Goal: Task Accomplishment & Management: Complete application form

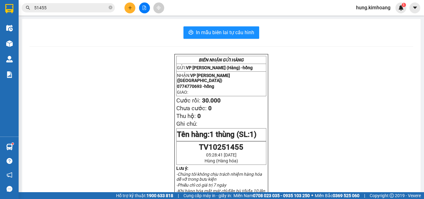
click at [86, 7] on input "51455" at bounding box center [70, 7] width 73 height 7
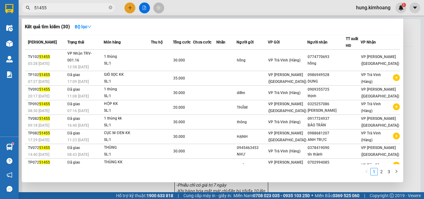
click at [86, 7] on input "51455" at bounding box center [70, 7] width 73 height 7
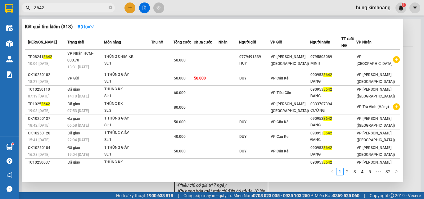
click at [103, 9] on input "3642" at bounding box center [70, 7] width 73 height 7
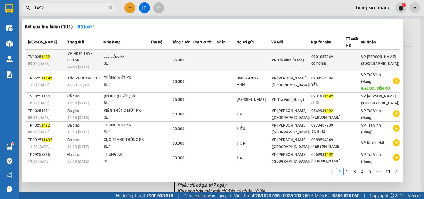
type input "1492"
click at [332, 60] on div "cô nghĩa" at bounding box center [329, 63] width 34 height 7
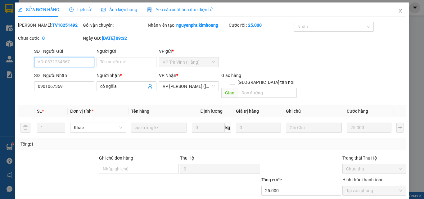
type input "0901067369"
type input "cô nghĩa"
type input "25.000"
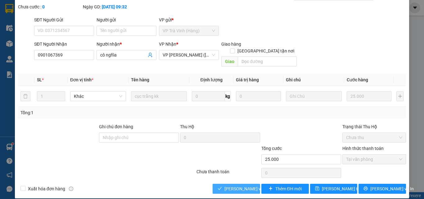
click at [230, 185] on span "[PERSON_NAME] và Giao hàng" at bounding box center [255, 188] width 60 height 7
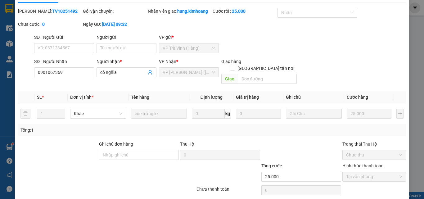
scroll to position [0, 0]
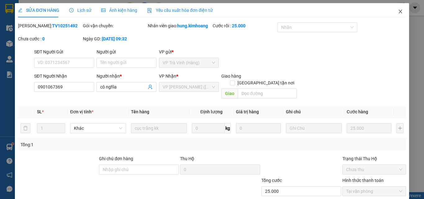
click at [398, 9] on icon "close" at bounding box center [400, 11] width 5 height 5
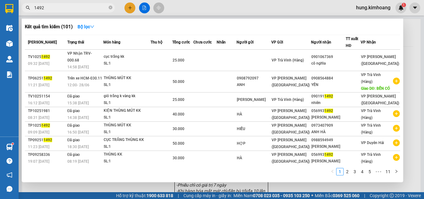
click at [62, 10] on input "1492" at bounding box center [70, 7] width 73 height 7
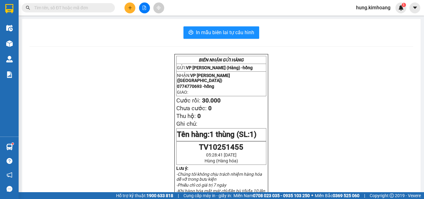
type input "D"
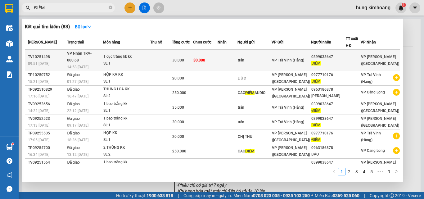
type input "ĐIỂM"
click at [271, 57] on div "trân" at bounding box center [255, 60] width 34 height 7
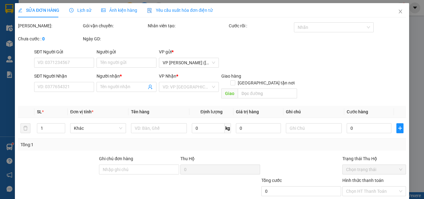
type input "trân"
type input "0399038647"
type input "ĐIỂM"
type input "30.000"
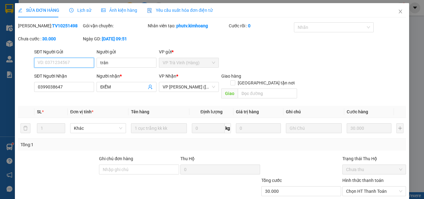
scroll to position [2, 0]
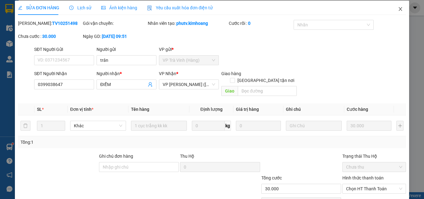
click at [398, 10] on icon "close" at bounding box center [400, 9] width 5 height 5
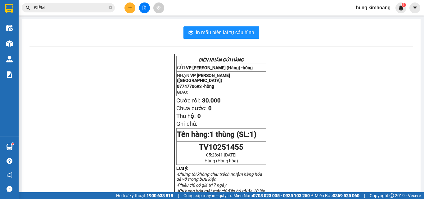
click at [103, 10] on input "ĐIỂM" at bounding box center [70, 7] width 73 height 7
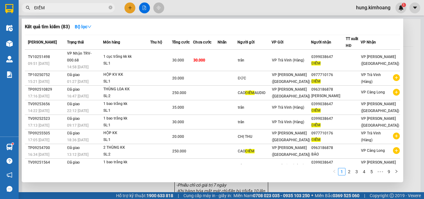
click at [103, 10] on input "ĐIỂM" at bounding box center [70, 7] width 73 height 7
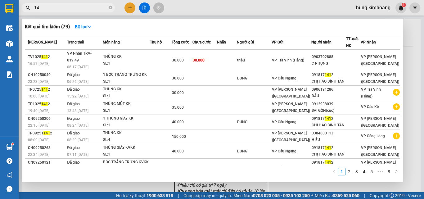
type input "1"
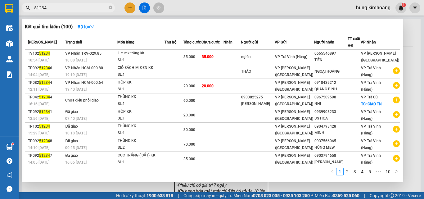
click at [69, 10] on input "51234" at bounding box center [70, 7] width 73 height 7
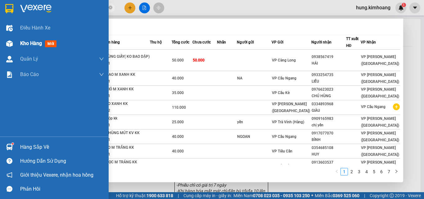
type input "50138"
drag, startPoint x: 17, startPoint y: 44, endPoint x: 14, endPoint y: 35, distance: 9.7
click at [17, 44] on div "Kho hàng mới" at bounding box center [54, 44] width 109 height 16
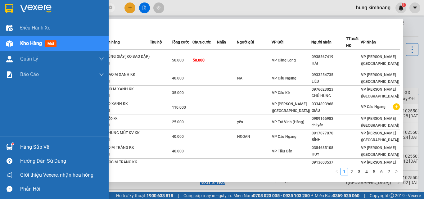
click at [25, 43] on span "Kho hàng" at bounding box center [31, 43] width 22 height 6
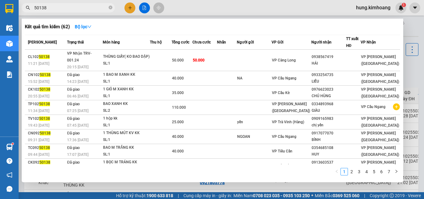
click at [132, 187] on div at bounding box center [212, 99] width 424 height 199
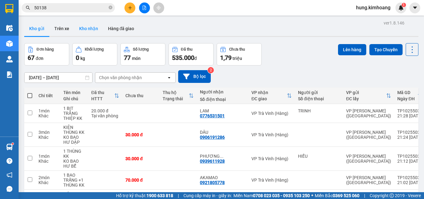
click at [93, 30] on button "Kho nhận" at bounding box center [88, 28] width 29 height 15
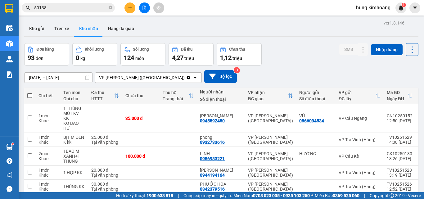
click at [56, 75] on input "[DATE] – [DATE]" at bounding box center [59, 78] width 68 height 10
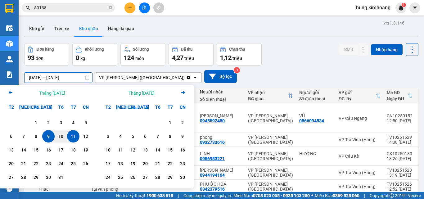
click at [49, 135] on div "9" at bounding box center [48, 136] width 9 height 7
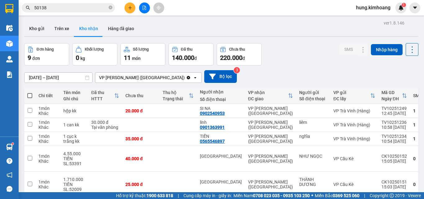
click at [73, 76] on input "[DATE] – [DATE]" at bounding box center [59, 78] width 68 height 10
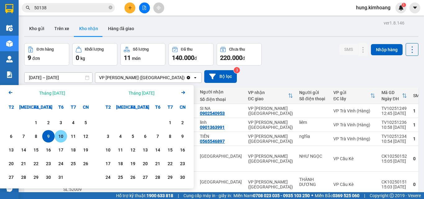
click at [61, 135] on div "10" at bounding box center [61, 136] width 9 height 7
type input "[DATE] – [DATE]"
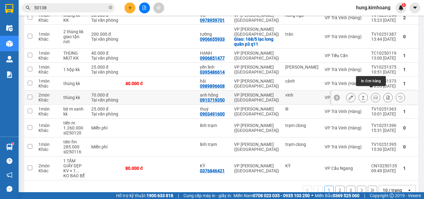
scroll to position [104, 0]
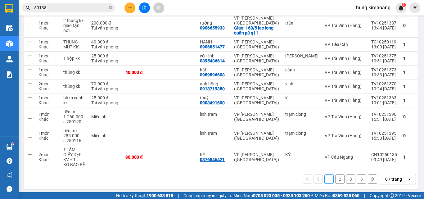
click at [386, 176] on div "10 / trang" at bounding box center [392, 179] width 19 height 6
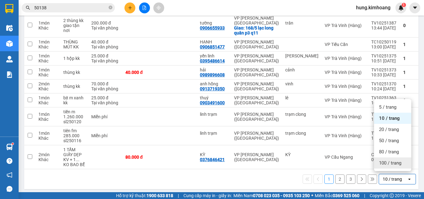
click at [386, 163] on span "100 / trang" at bounding box center [390, 163] width 22 height 6
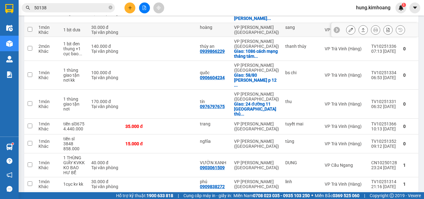
scroll to position [385, 0]
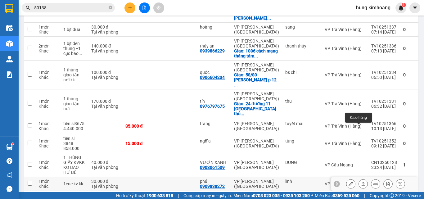
click at [362, 182] on icon at bounding box center [363, 184] width 3 height 4
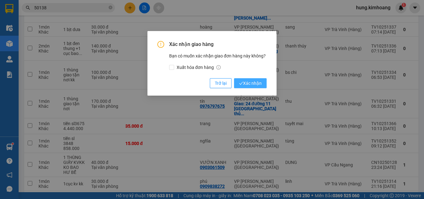
click at [259, 84] on span "Xác nhận" at bounding box center [250, 83] width 23 height 7
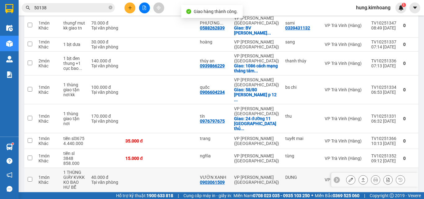
scroll to position [371, 0]
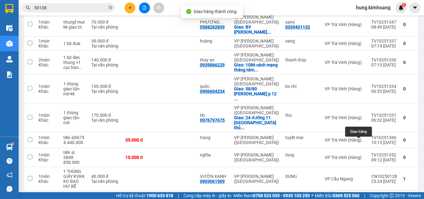
click at [361, 196] on icon at bounding box center [363, 198] width 4 height 4
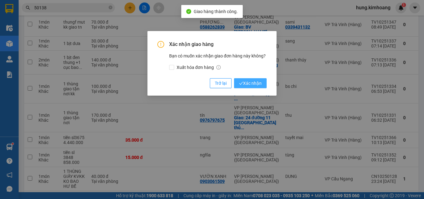
click at [259, 84] on span "Xác nhận" at bounding box center [250, 83] width 23 height 7
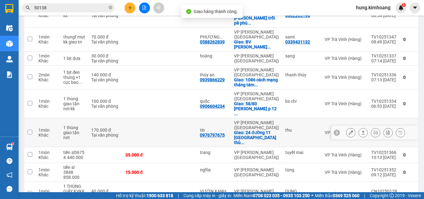
scroll to position [357, 0]
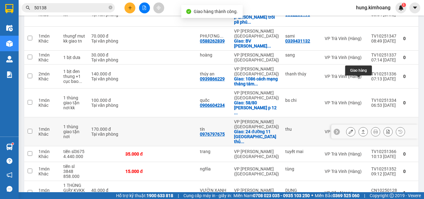
click at [361, 130] on icon at bounding box center [363, 132] width 4 height 4
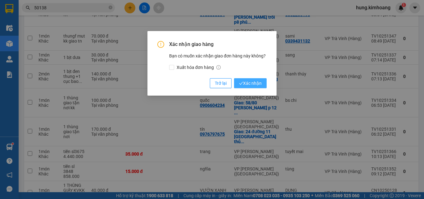
click at [262, 85] on button "Xác nhận" at bounding box center [250, 83] width 33 height 10
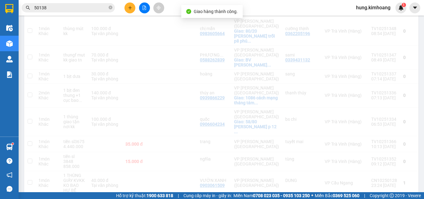
scroll to position [338, 0]
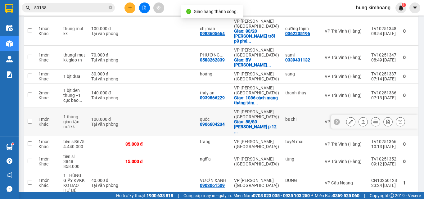
click at [361, 120] on icon at bounding box center [363, 122] width 4 height 4
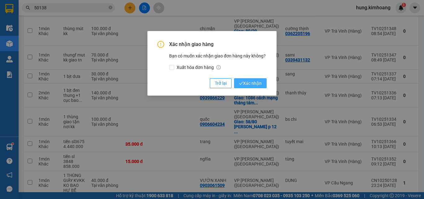
click at [262, 83] on button "Xác nhận" at bounding box center [250, 83] width 33 height 10
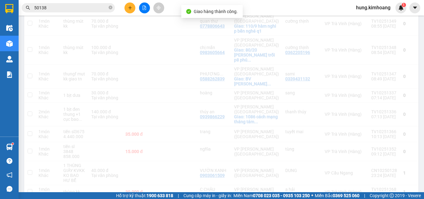
scroll to position [319, 0]
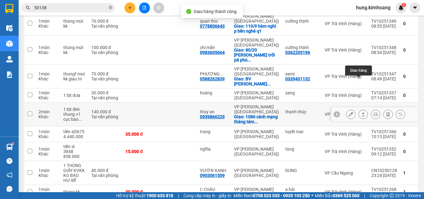
click at [359, 109] on button at bounding box center [363, 114] width 9 height 11
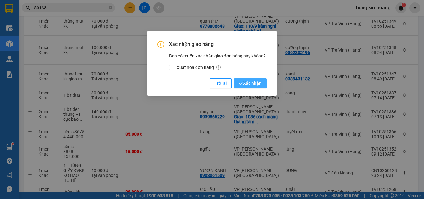
click at [261, 83] on span "Xác nhận" at bounding box center [250, 83] width 23 height 7
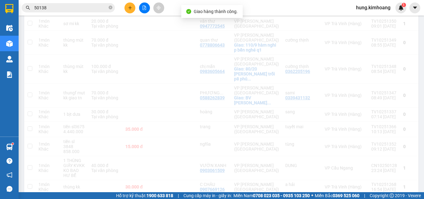
scroll to position [300, 0]
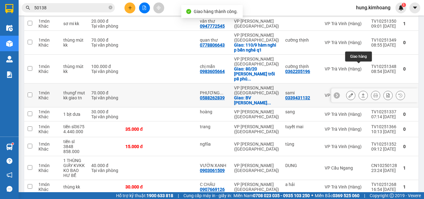
click at [361, 93] on icon at bounding box center [363, 95] width 4 height 4
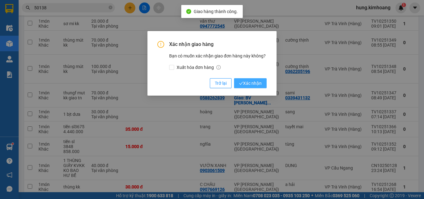
click at [251, 85] on span "Xác nhận" at bounding box center [250, 83] width 23 height 7
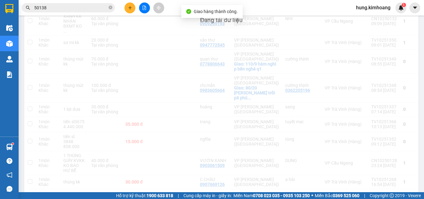
scroll to position [281, 0]
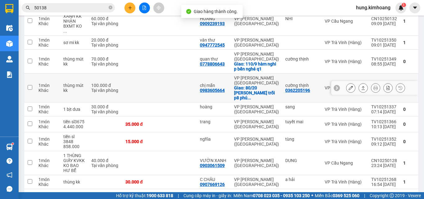
click at [361, 86] on icon at bounding box center [363, 88] width 4 height 4
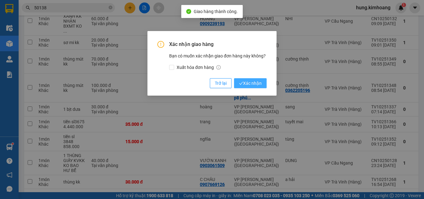
click at [262, 81] on button "Xác nhận" at bounding box center [250, 83] width 33 height 10
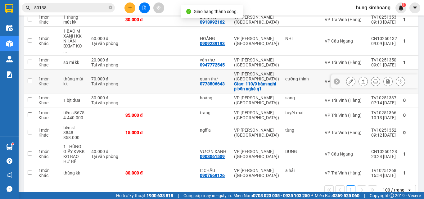
scroll to position [262, 0]
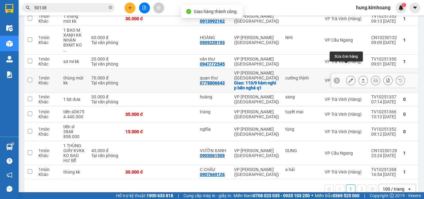
click at [361, 78] on icon at bounding box center [363, 80] width 4 height 4
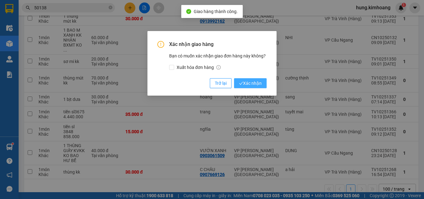
click at [255, 83] on span "Xác nhận" at bounding box center [250, 83] width 23 height 7
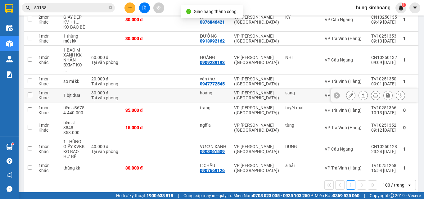
scroll to position [243, 0]
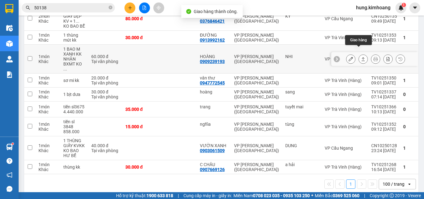
click at [361, 57] on icon at bounding box center [363, 59] width 4 height 4
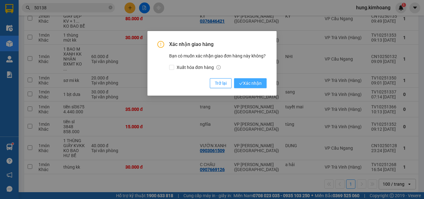
click at [260, 84] on span "Xác nhận" at bounding box center [250, 83] width 23 height 7
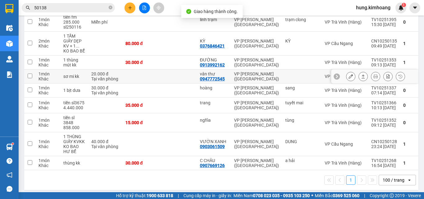
scroll to position [219, 0]
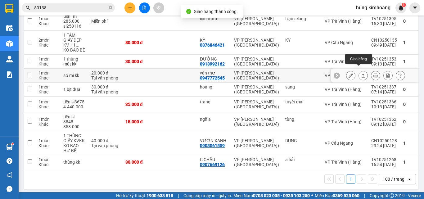
click at [361, 73] on icon at bounding box center [363, 75] width 4 height 4
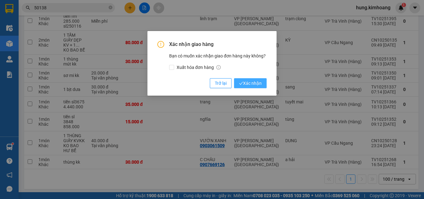
click at [260, 83] on span "Xác nhận" at bounding box center [250, 83] width 23 height 7
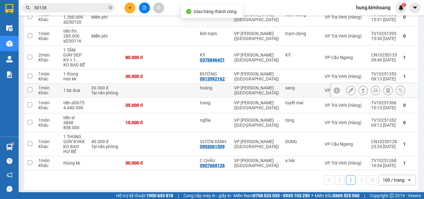
scroll to position [205, 0]
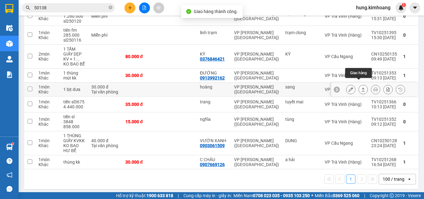
click at [362, 88] on icon at bounding box center [363, 90] width 3 height 4
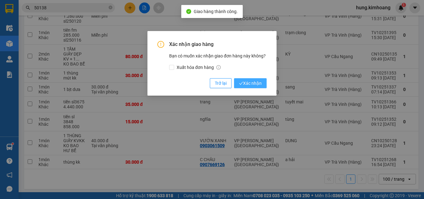
click at [249, 85] on span "Xác nhận" at bounding box center [250, 83] width 23 height 7
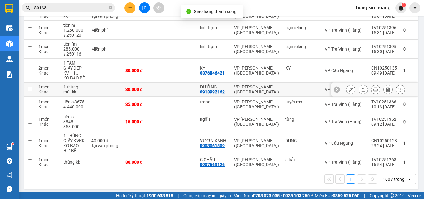
scroll to position [160, 0]
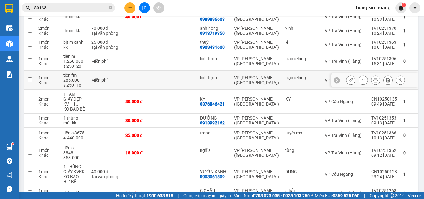
click at [361, 78] on icon at bounding box center [363, 80] width 4 height 4
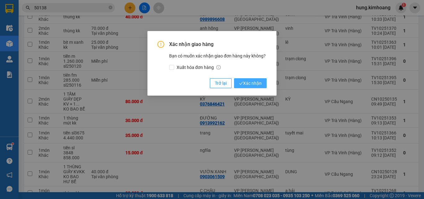
click at [248, 83] on span "Xác nhận" at bounding box center [250, 83] width 23 height 7
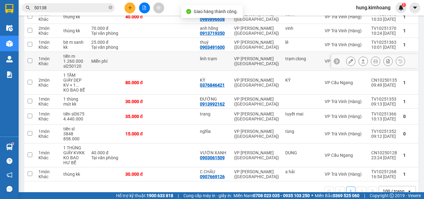
click at [359, 56] on button at bounding box center [363, 61] width 9 height 11
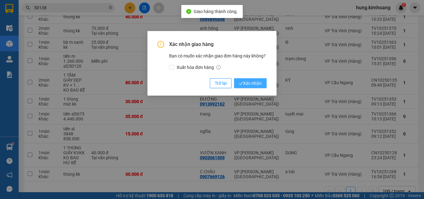
click at [263, 81] on button "Xác nhận" at bounding box center [250, 83] width 33 height 10
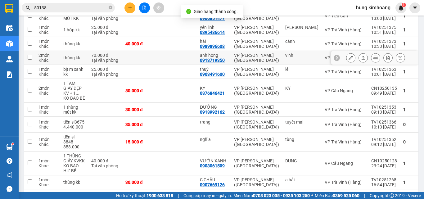
scroll to position [122, 0]
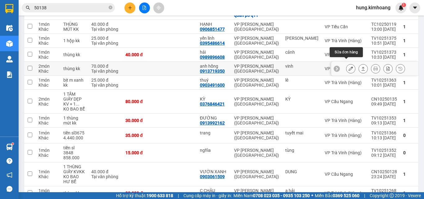
click at [361, 66] on icon at bounding box center [363, 68] width 4 height 4
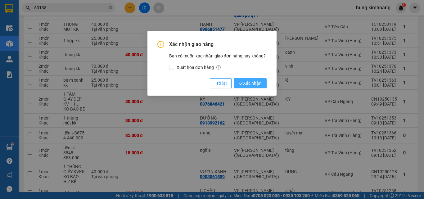
click at [264, 80] on button "Xác nhận" at bounding box center [250, 83] width 33 height 10
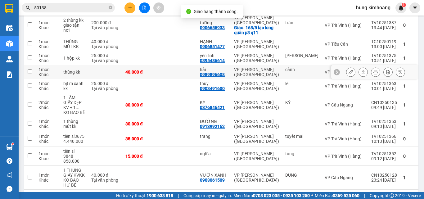
scroll to position [91, 0]
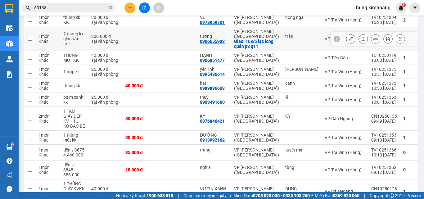
click at [362, 36] on button at bounding box center [363, 39] width 9 height 11
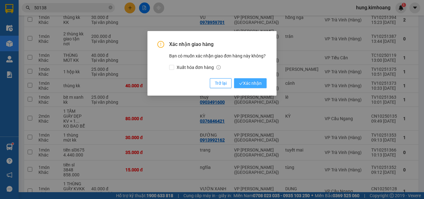
click at [255, 84] on span "Xác nhận" at bounding box center [250, 83] width 23 height 7
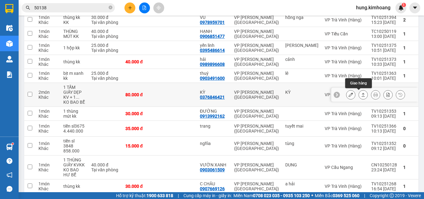
scroll to position [60, 0]
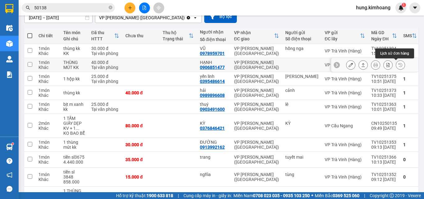
click at [399, 64] on icon at bounding box center [401, 65] width 4 height 4
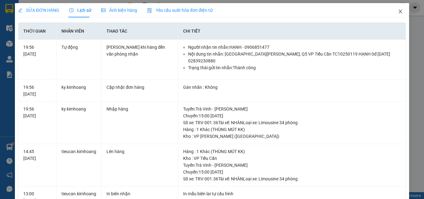
click at [396, 15] on span "Close" at bounding box center [400, 11] width 17 height 17
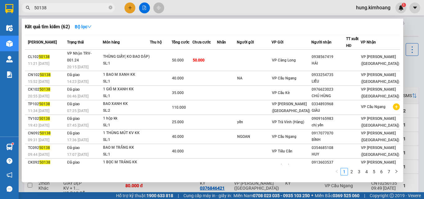
click at [87, 8] on input "50138" at bounding box center [70, 7] width 73 height 7
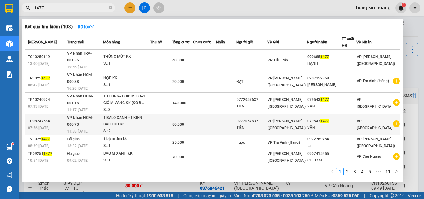
scroll to position [44, 0]
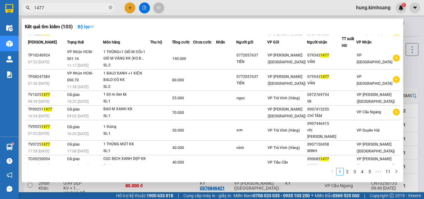
type input "1477"
click at [414, 118] on div at bounding box center [212, 99] width 424 height 199
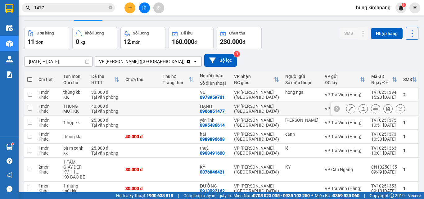
scroll to position [31, 0]
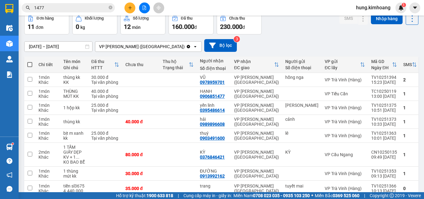
click at [71, 47] on input "[DATE] – [DATE]" at bounding box center [59, 47] width 68 height 10
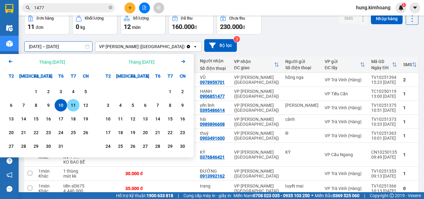
click at [72, 105] on div "11" at bounding box center [73, 105] width 9 height 7
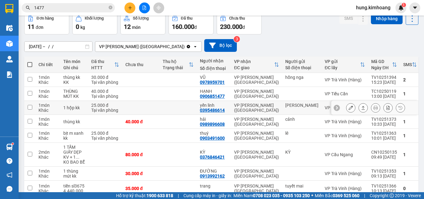
type input "[DATE] – [DATE]"
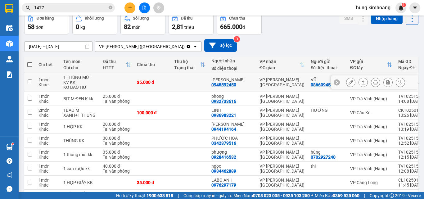
click at [362, 87] on button at bounding box center [363, 82] width 9 height 11
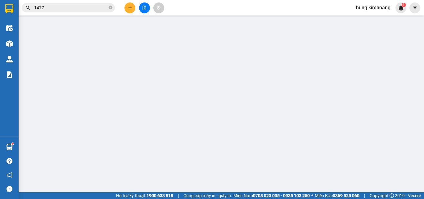
type input "0866094534"
type input "VŨ"
type input "0945592450"
type input "[PERSON_NAME]"
type input "35.000"
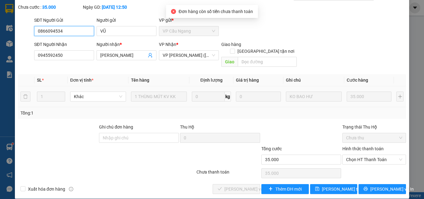
scroll to position [32, 0]
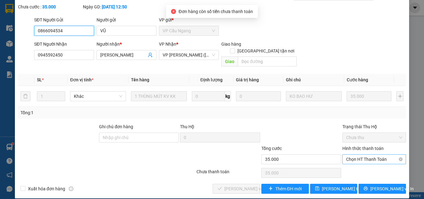
click at [363, 155] on span "Chọn HT Thanh Toán" at bounding box center [374, 159] width 56 height 9
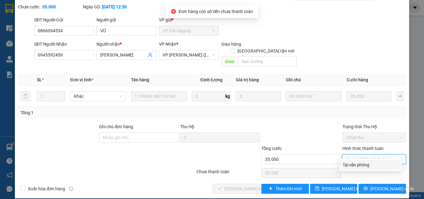
click at [356, 165] on div "Tại văn phòng" at bounding box center [371, 165] width 56 height 7
type input "0"
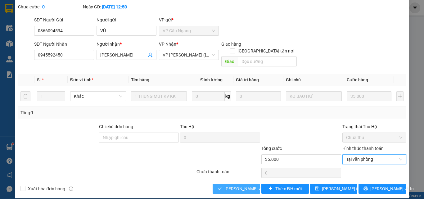
click at [243, 185] on span "[PERSON_NAME] và Giao hàng" at bounding box center [255, 188] width 60 height 7
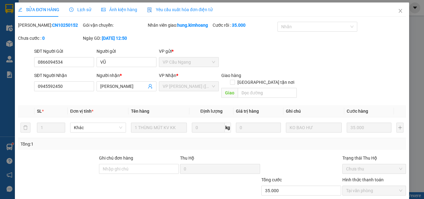
scroll to position [0, 0]
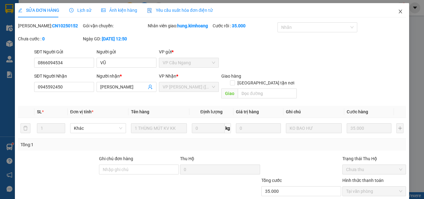
click at [398, 11] on icon "close" at bounding box center [400, 11] width 5 height 5
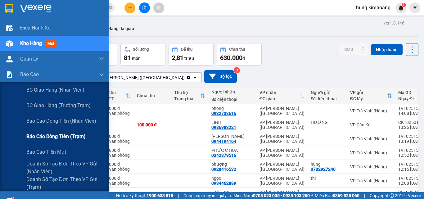
click at [56, 139] on span "Báo cáo dòng tiền (trạm)" at bounding box center [55, 137] width 59 height 8
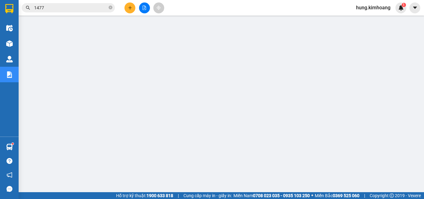
click at [367, 5] on span "hung.kimhoang" at bounding box center [373, 8] width 44 height 8
click at [376, 20] on span "Đăng xuất" at bounding box center [376, 19] width 32 height 7
